Goal: Navigation & Orientation: Find specific page/section

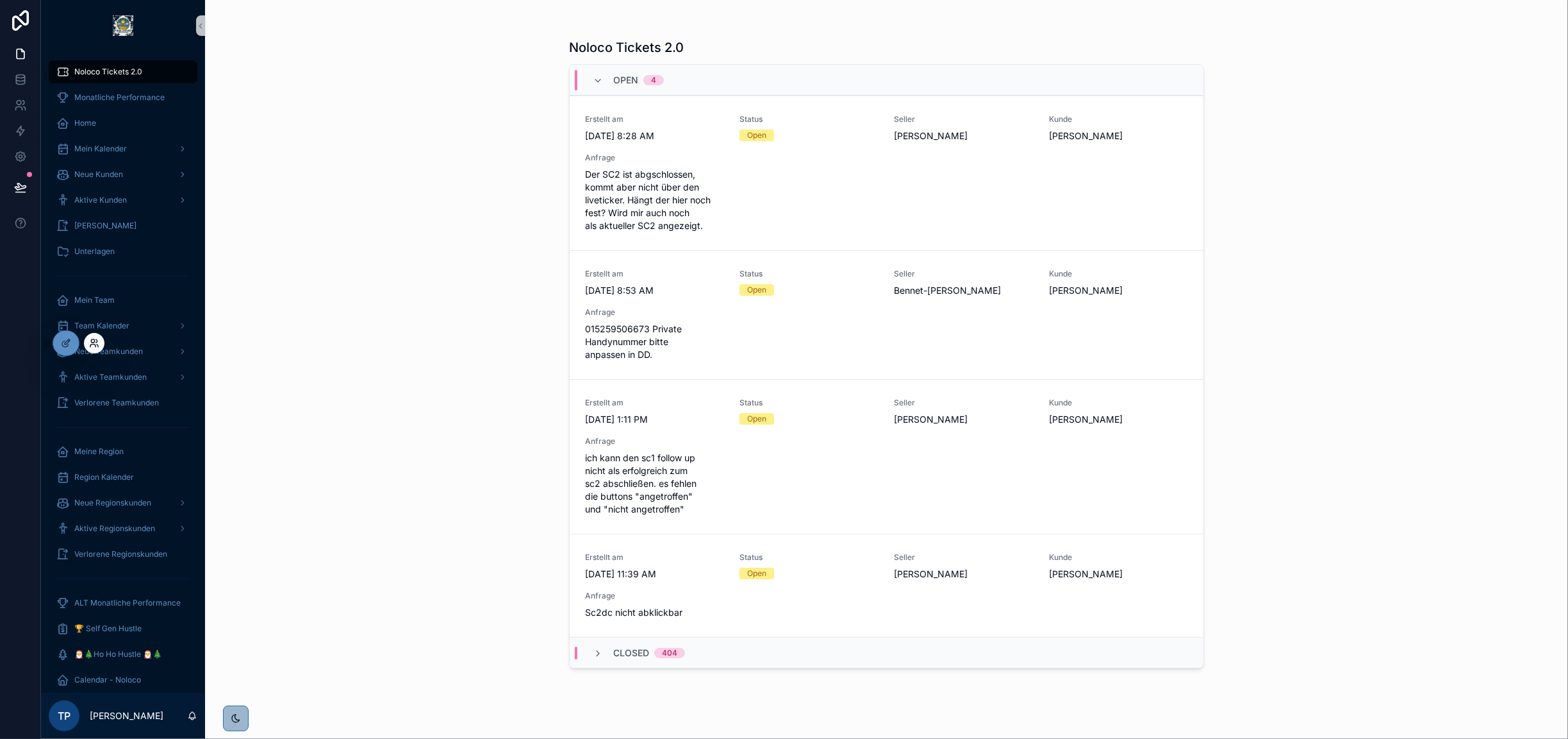
click at [93, 344] on icon at bounding box center [94, 343] width 10 height 10
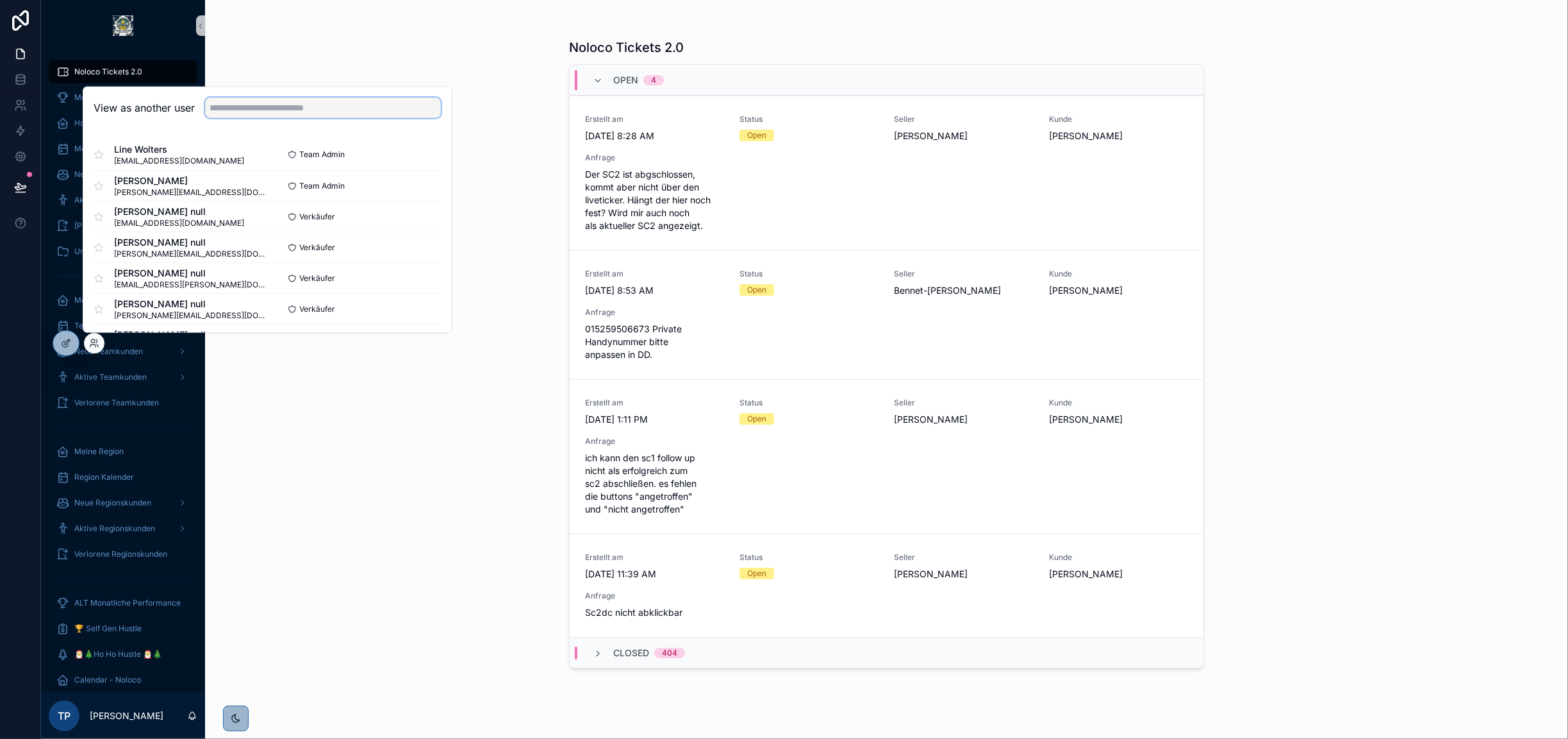
click at [232, 104] on input "text" at bounding box center [323, 107] width 236 height 21
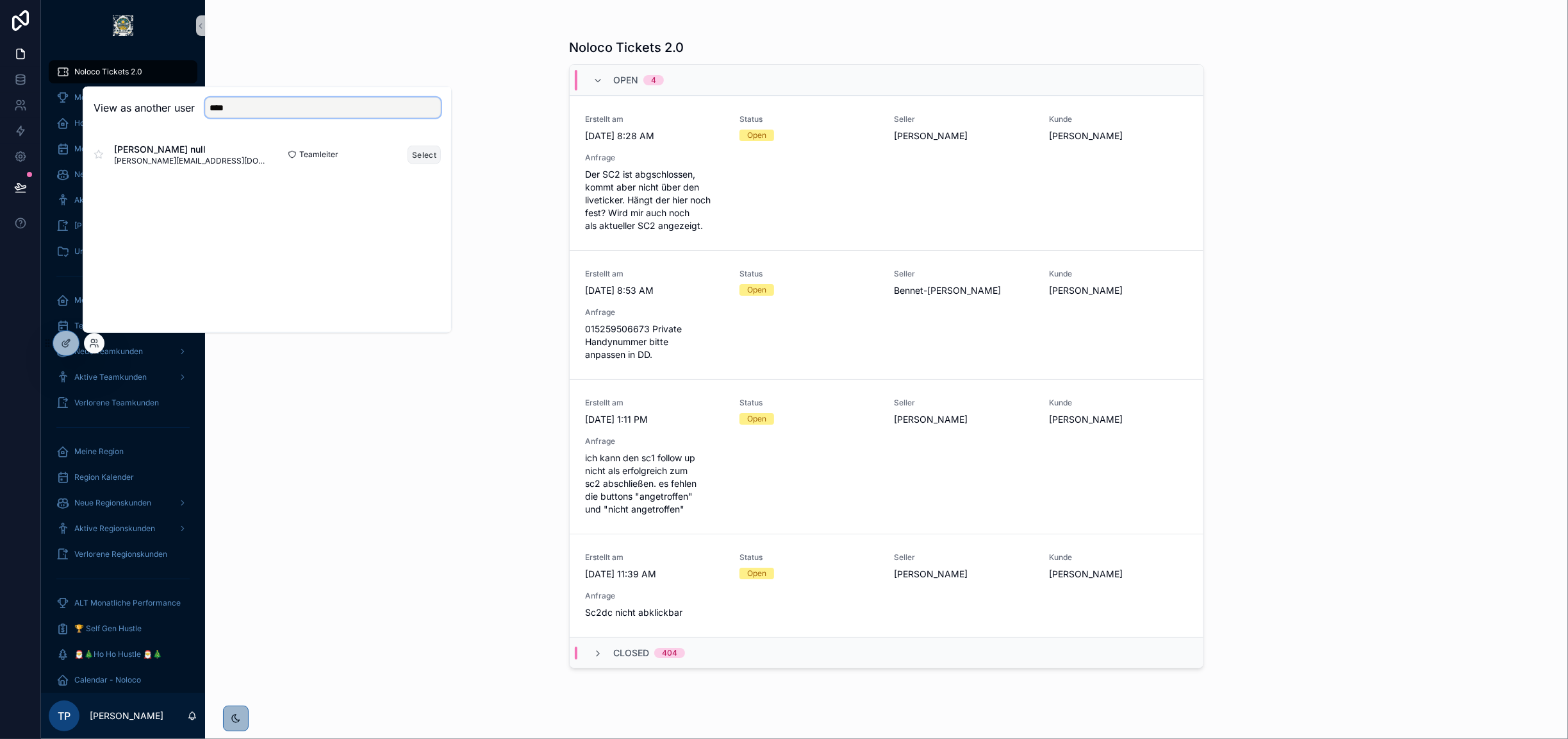
type input "****"
click at [423, 155] on button "Select" at bounding box center [424, 154] width 34 height 19
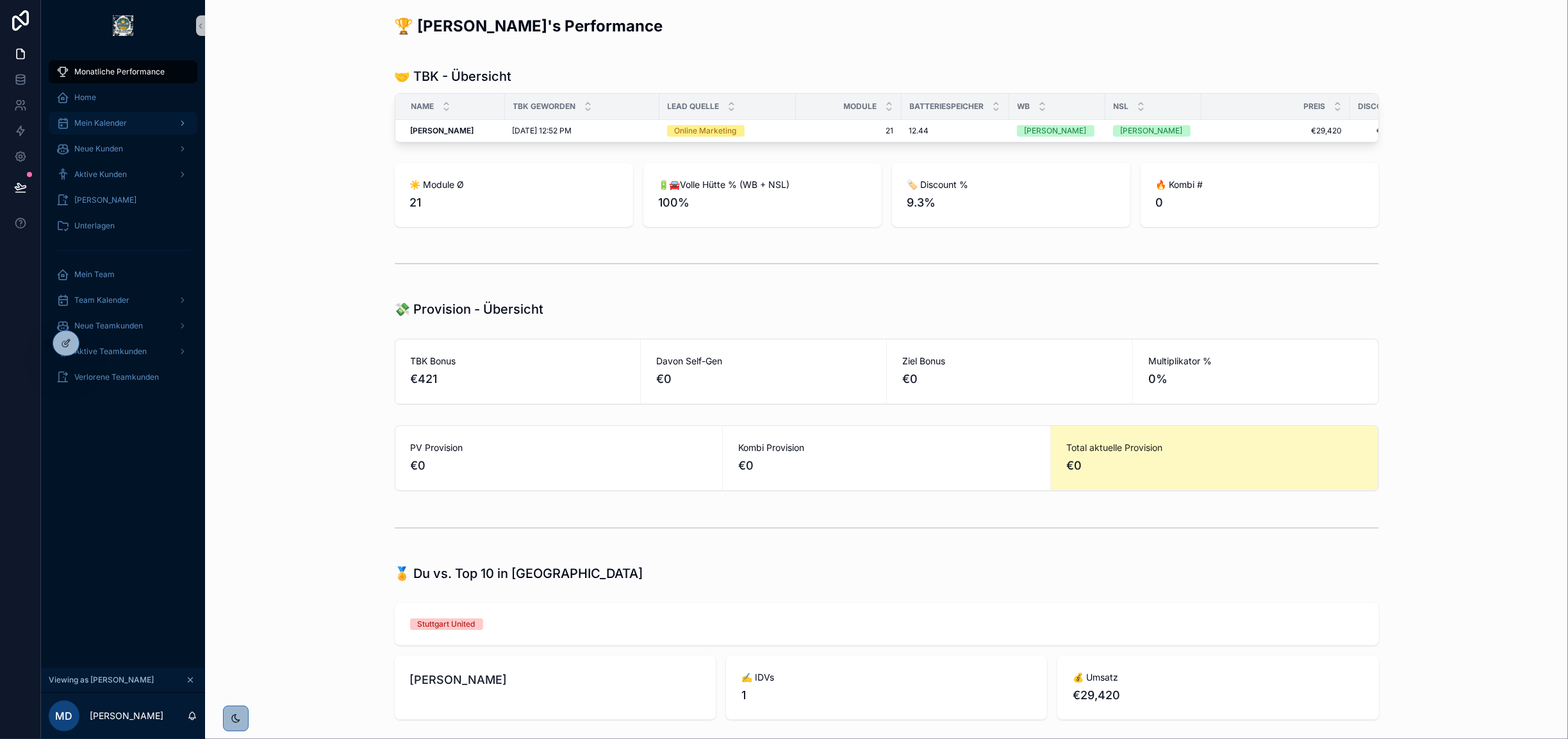
click at [124, 116] on div "Mein Kalender" at bounding box center [123, 123] width 133 height 21
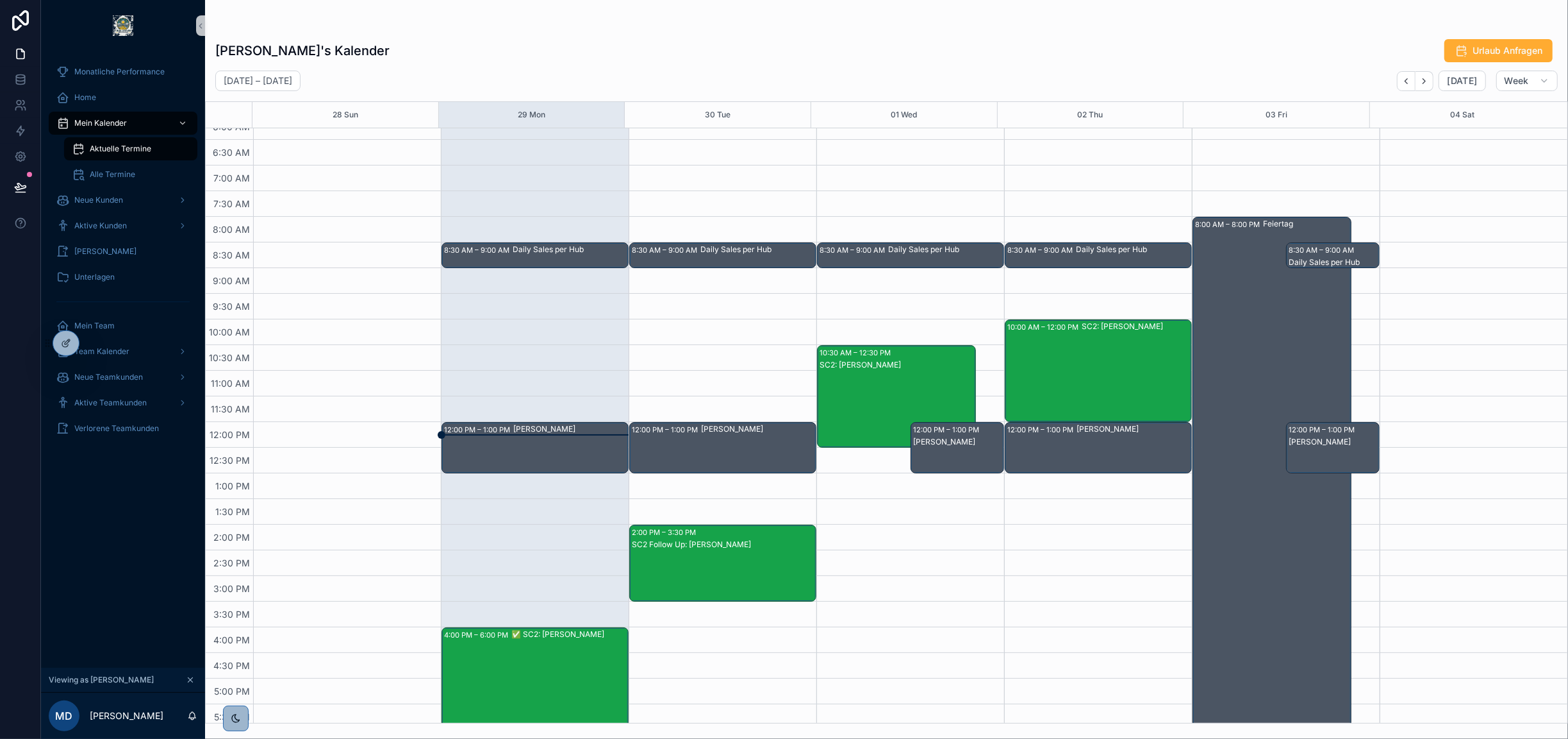
scroll to position [12, 0]
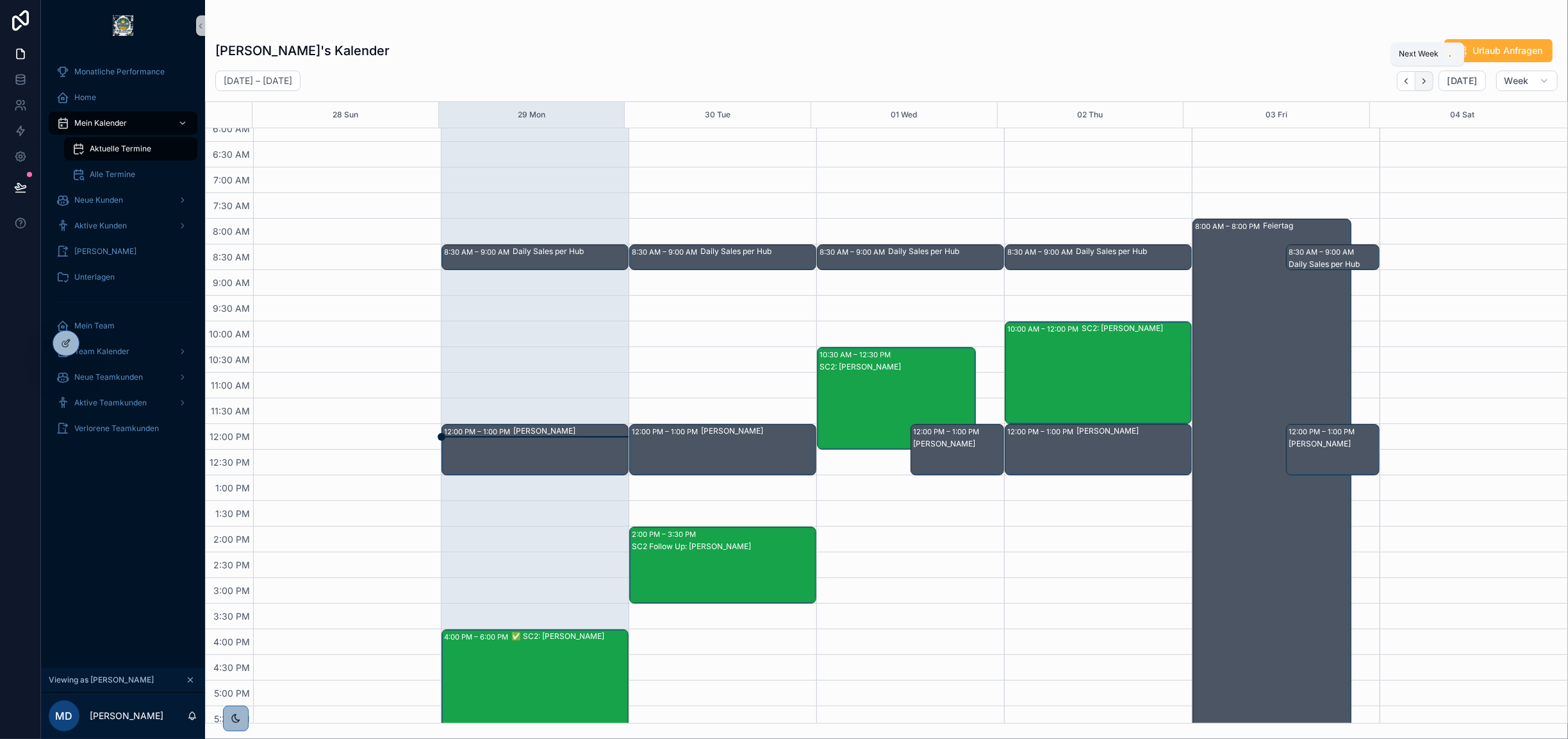
click at [1429, 80] on icon "Next" at bounding box center [1425, 81] width 10 height 10
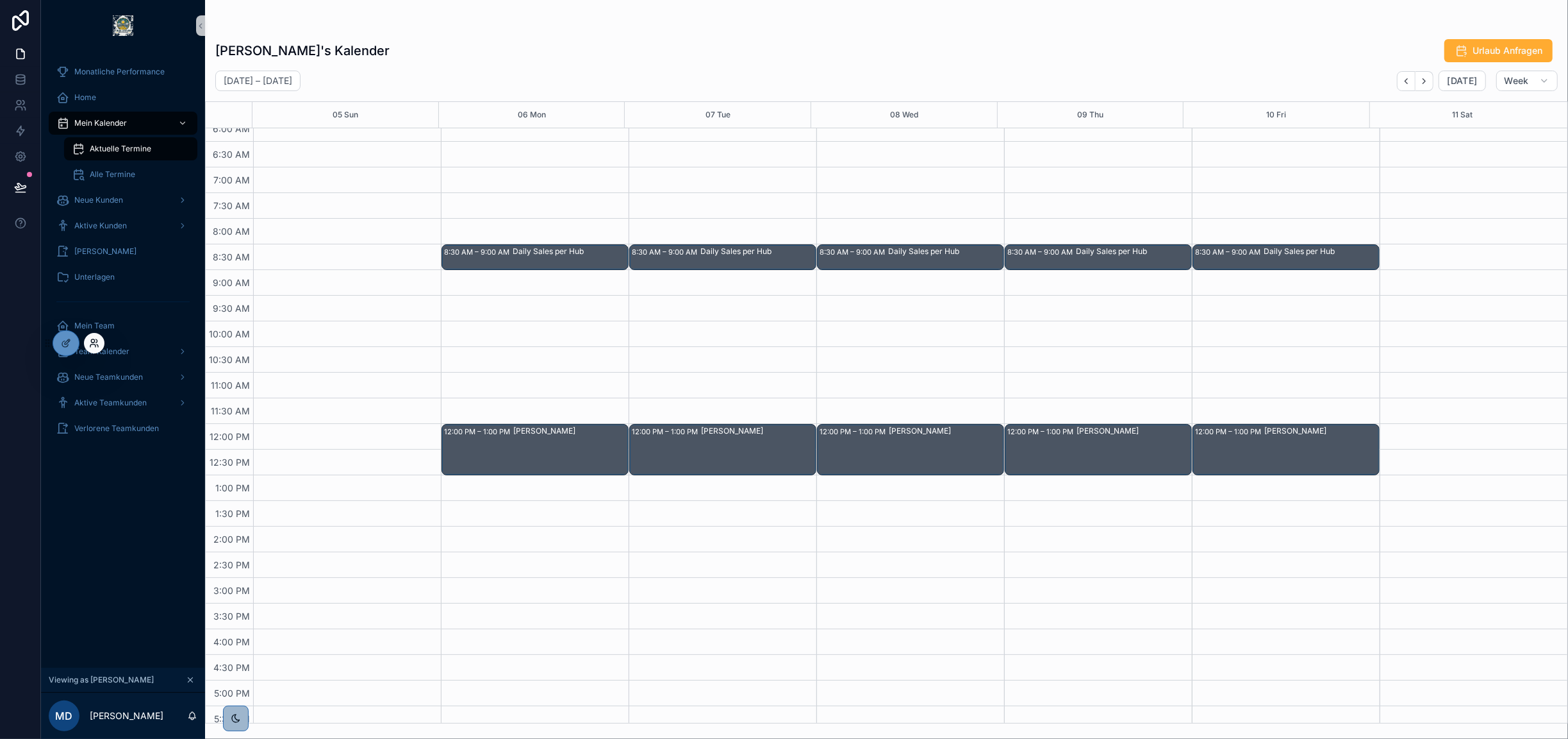
click at [91, 341] on icon at bounding box center [92, 340] width 3 height 3
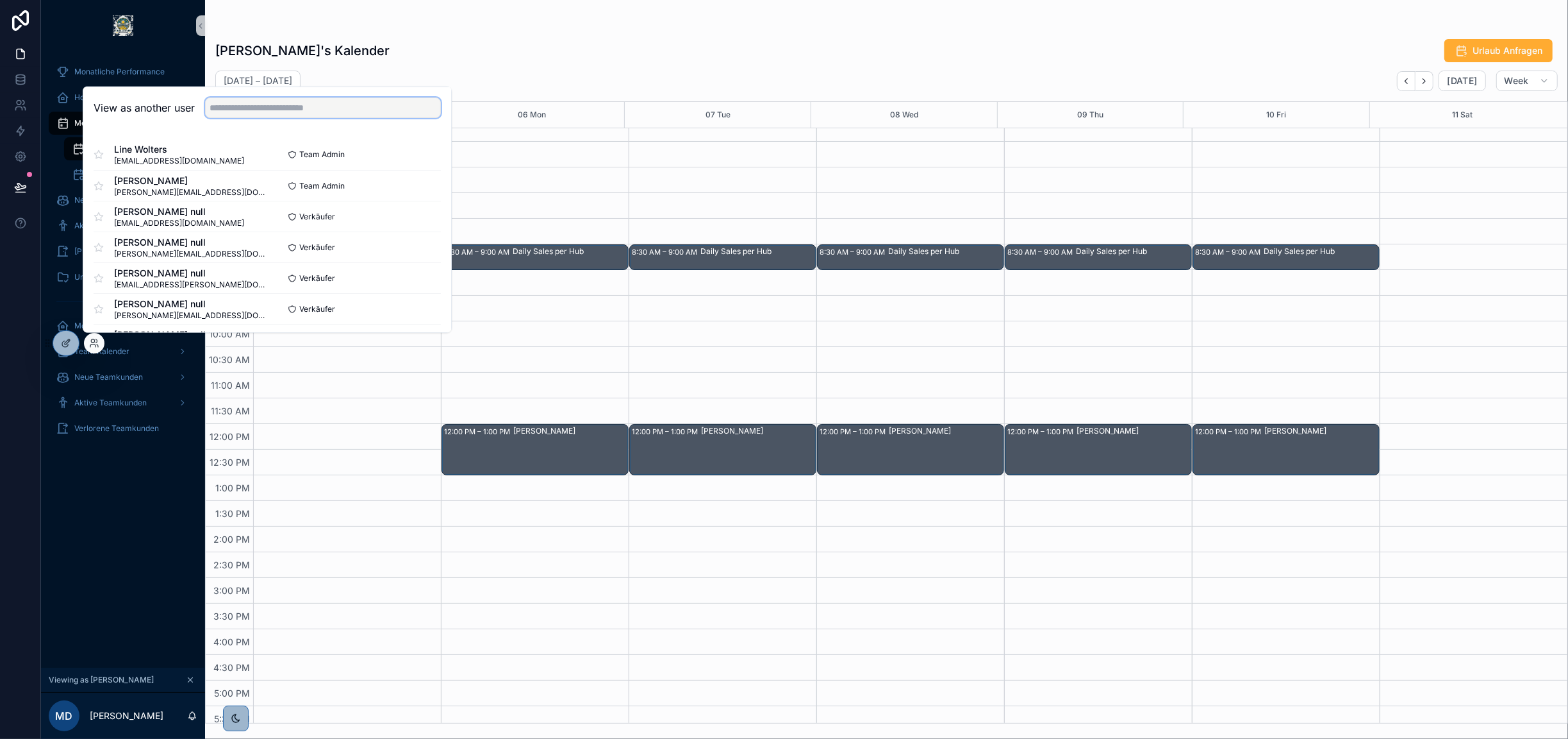
click at [296, 107] on input "text" at bounding box center [323, 107] width 236 height 21
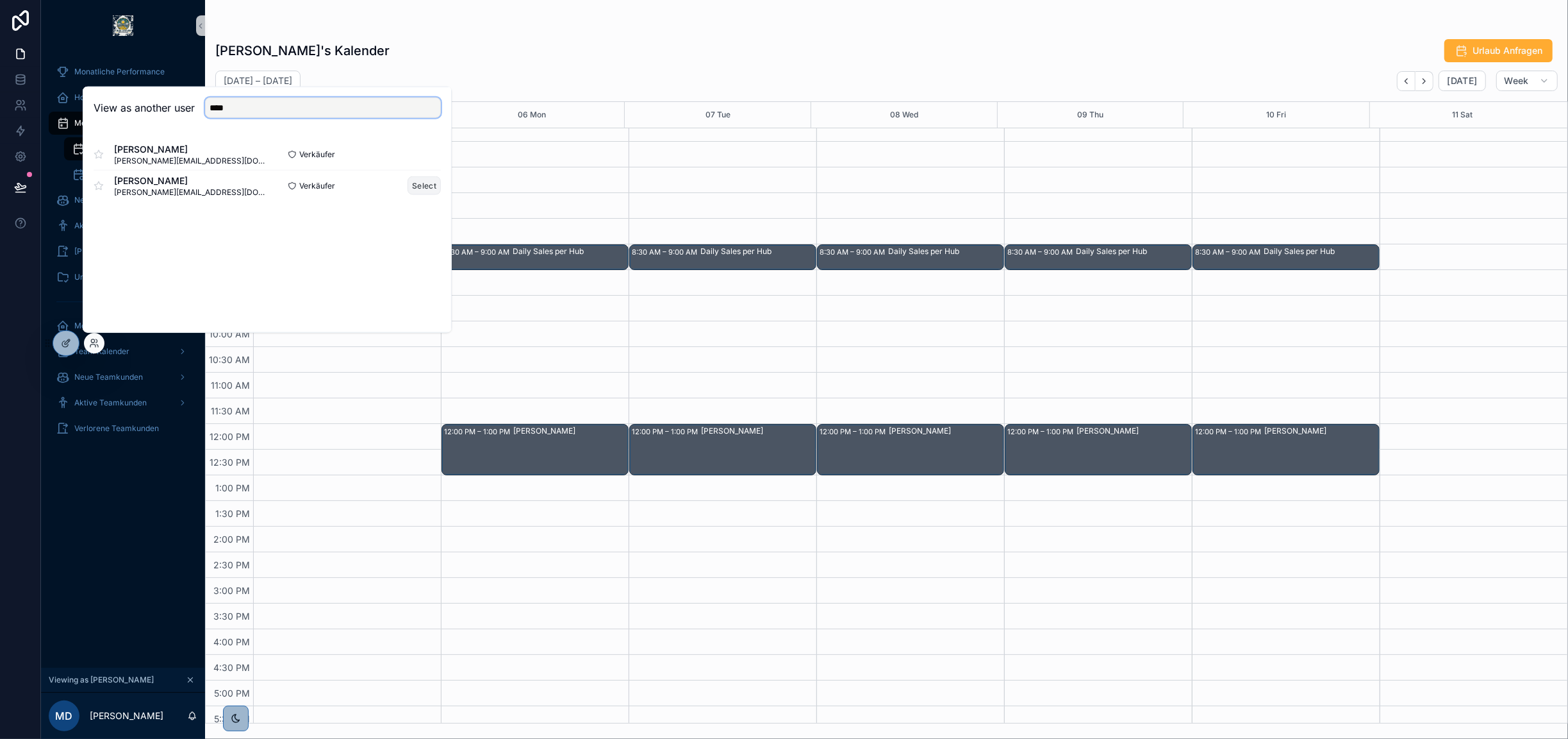
type input "****"
click at [414, 182] on button "Select" at bounding box center [424, 185] width 34 height 19
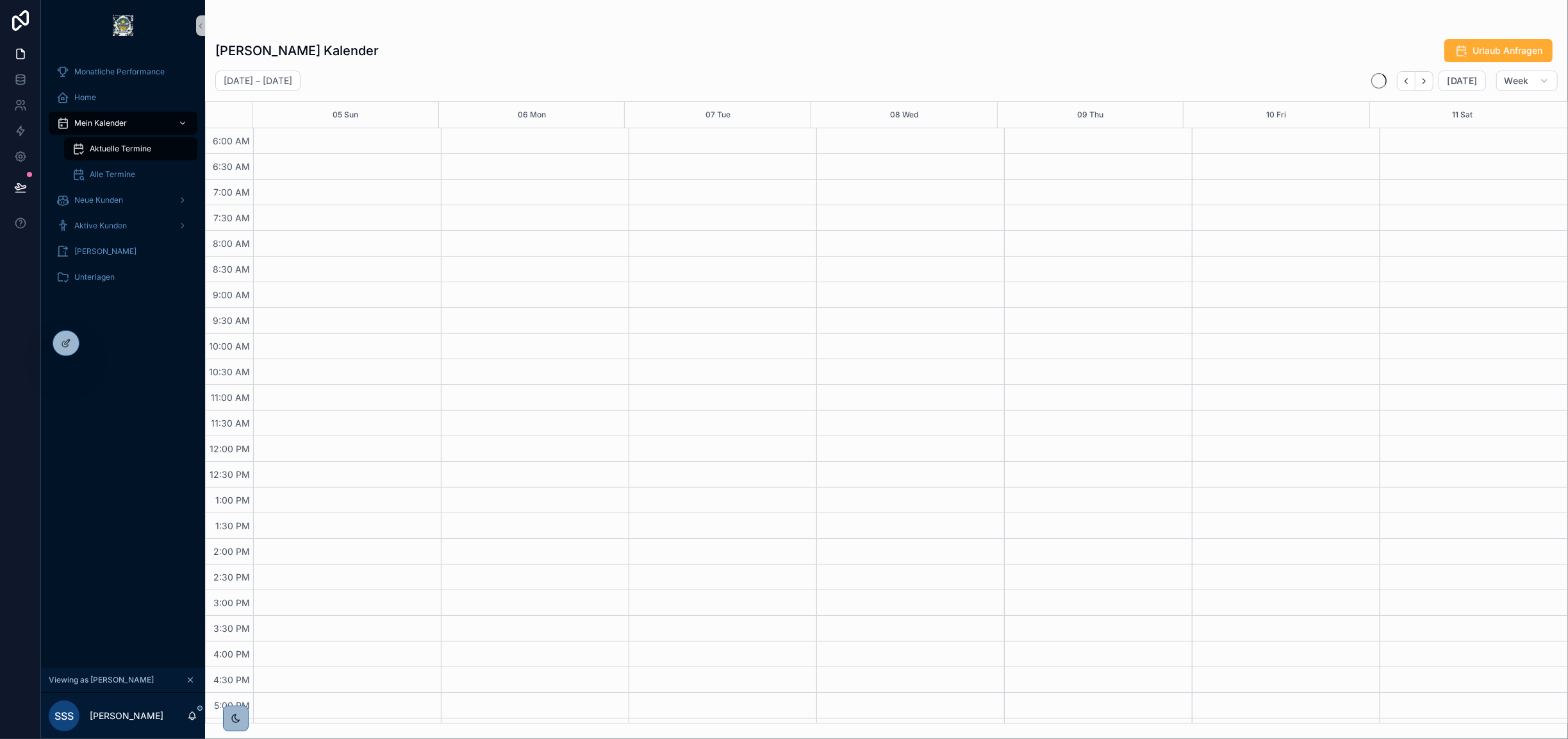
scroll to position [225, 0]
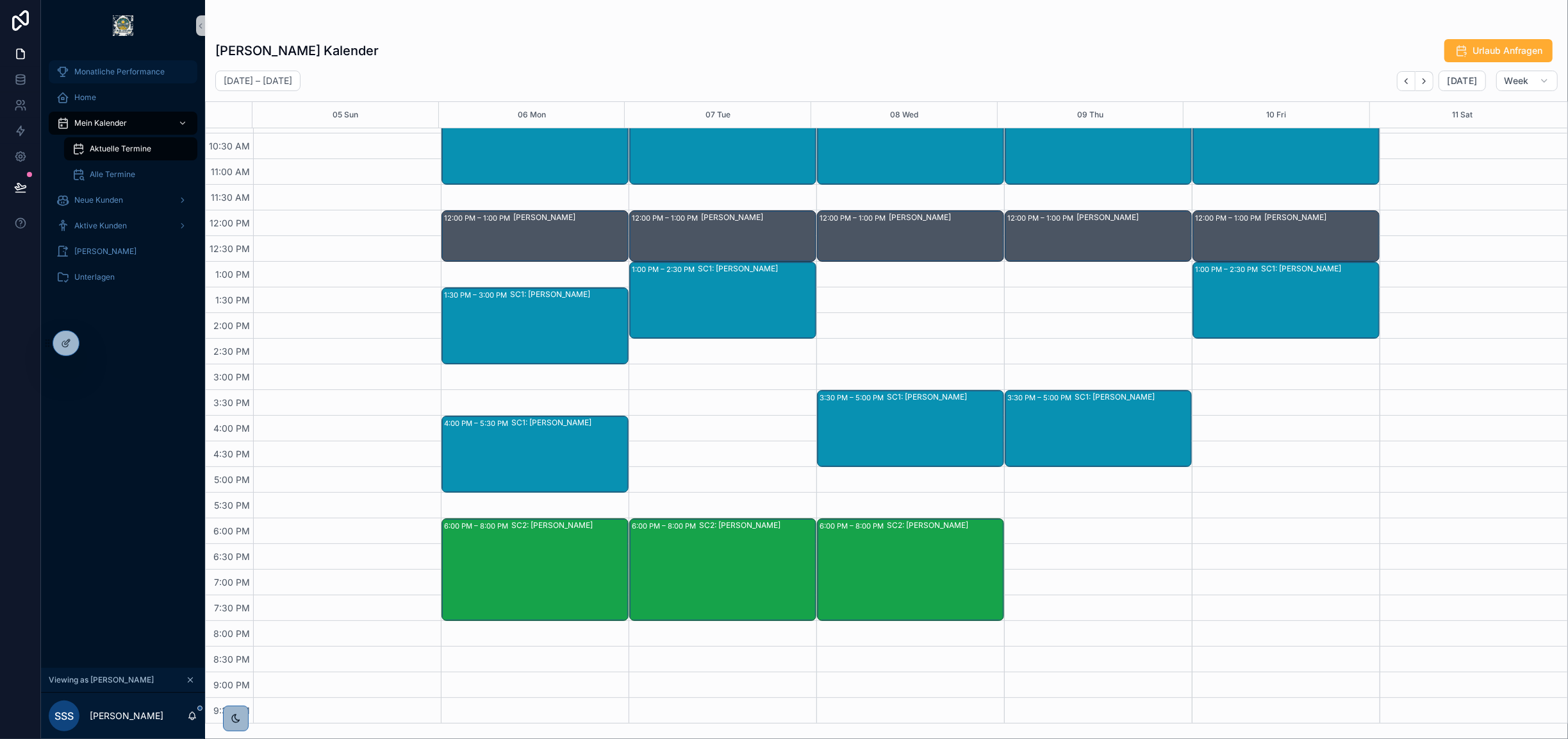
click at [111, 75] on span "Monatliche Performance" at bounding box center [119, 71] width 90 height 10
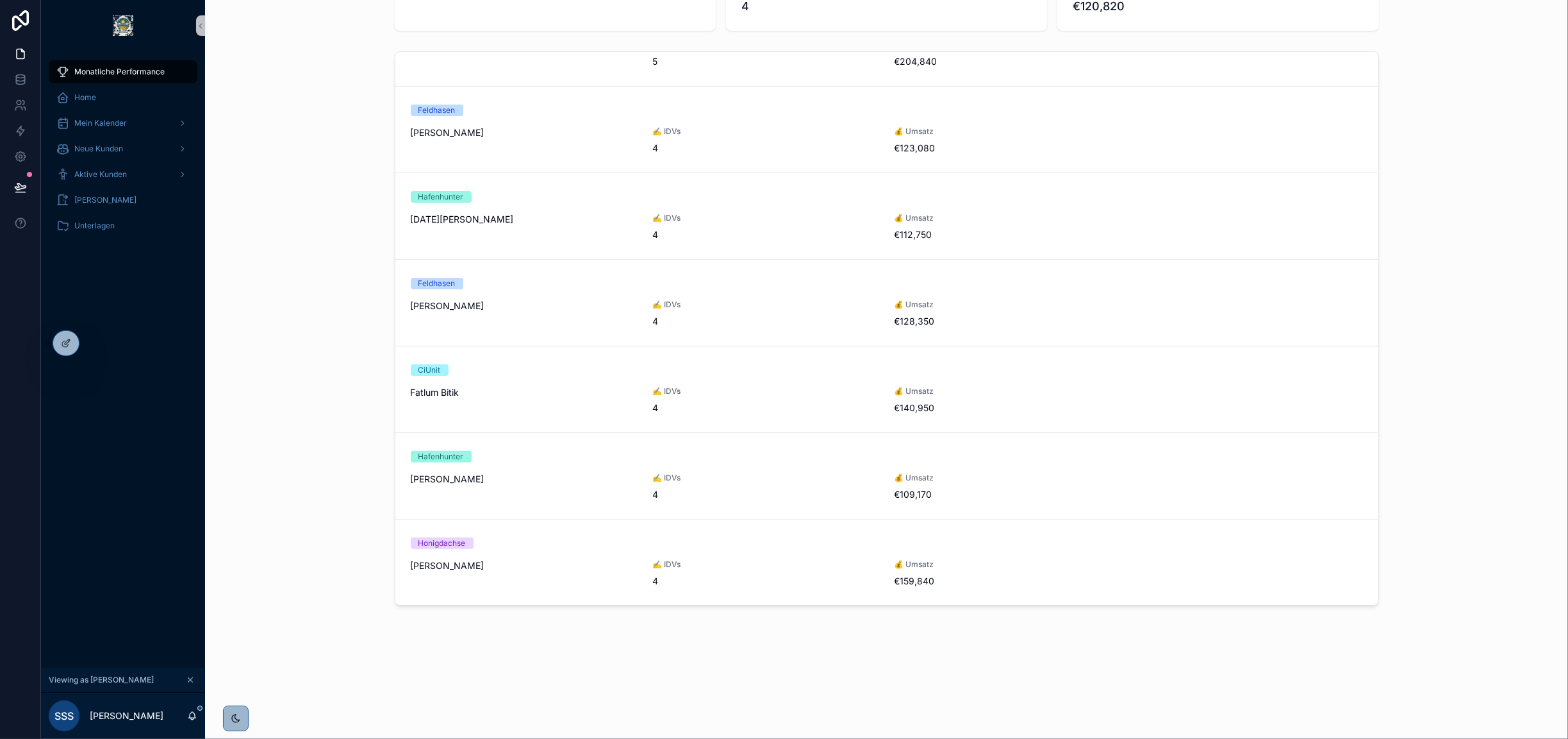
scroll to position [746, 0]
